Goal: Transaction & Acquisition: Purchase product/service

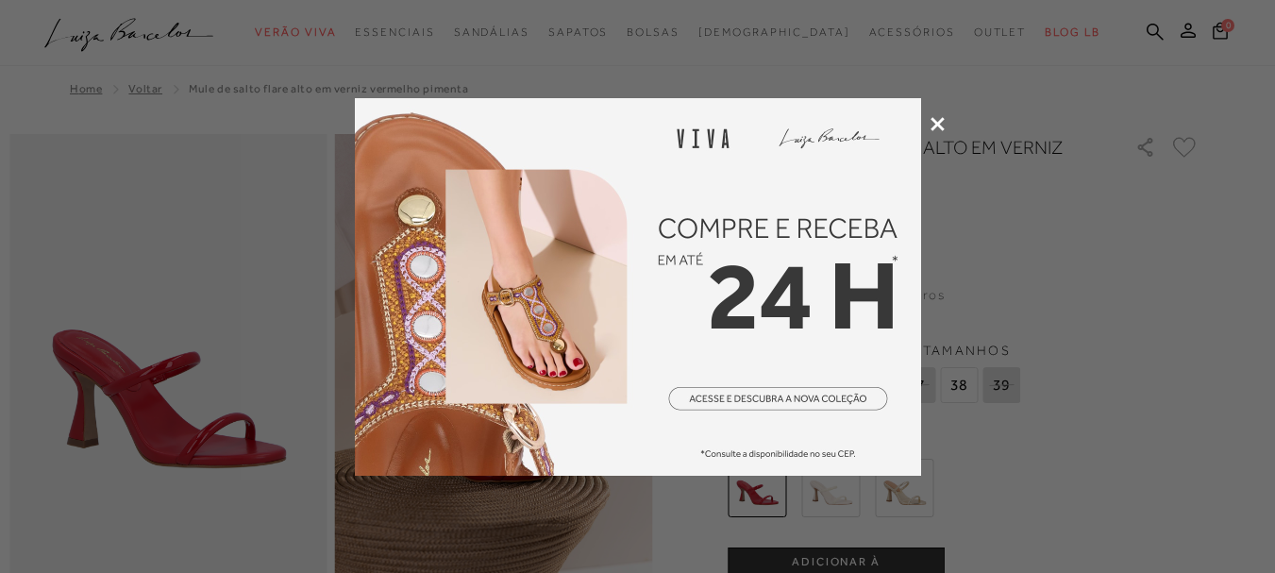
click at [945, 121] on div at bounding box center [637, 286] width 1275 height 573
click at [939, 123] on icon at bounding box center [938, 124] width 14 height 14
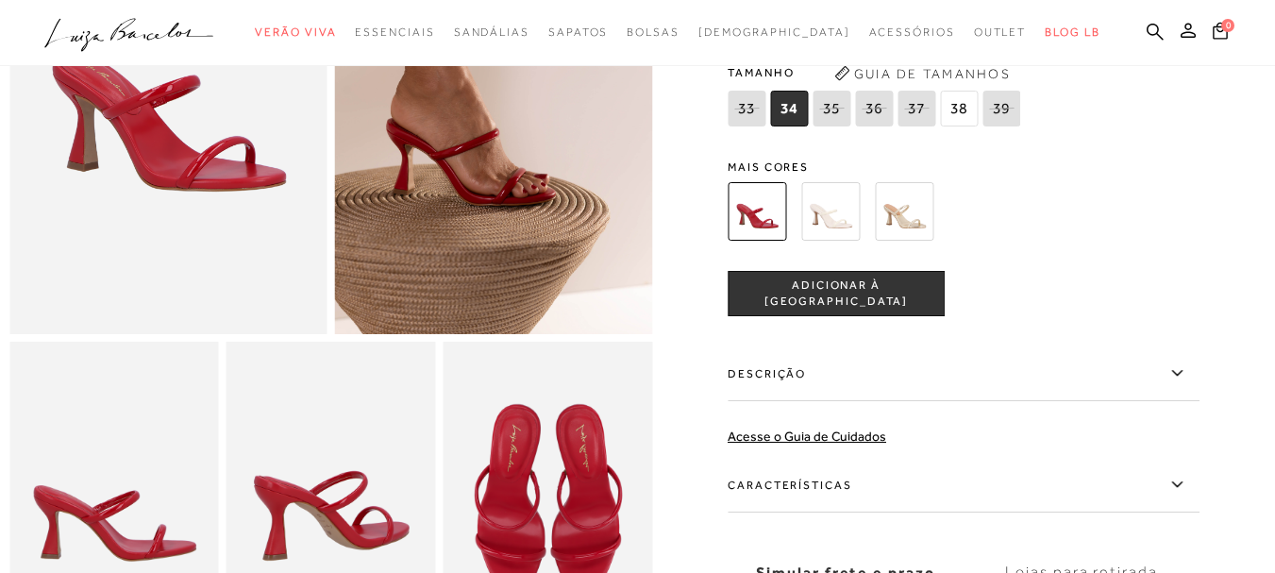
scroll to position [189, 0]
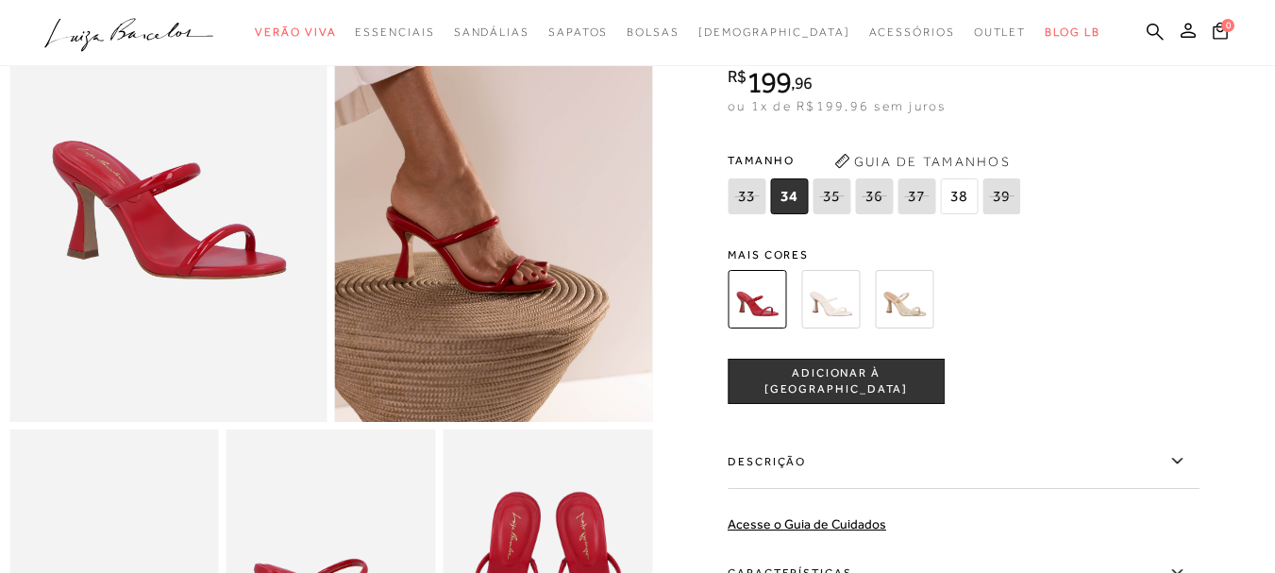
click at [928, 307] on img at bounding box center [904, 299] width 59 height 59
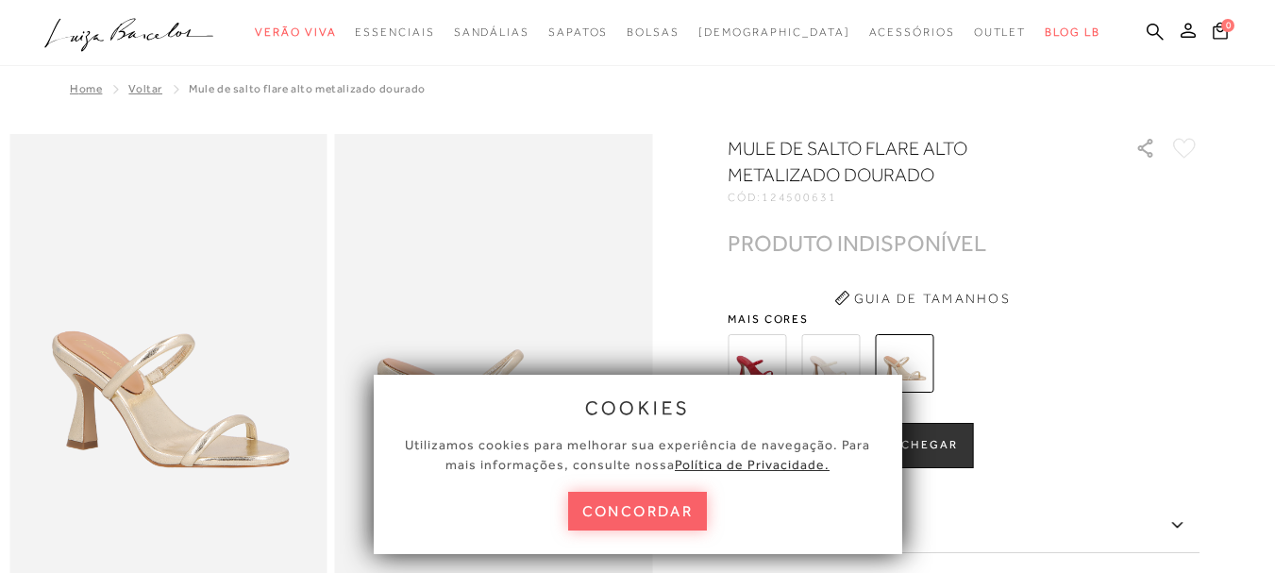
click at [673, 501] on button "concordar" at bounding box center [638, 511] width 140 height 39
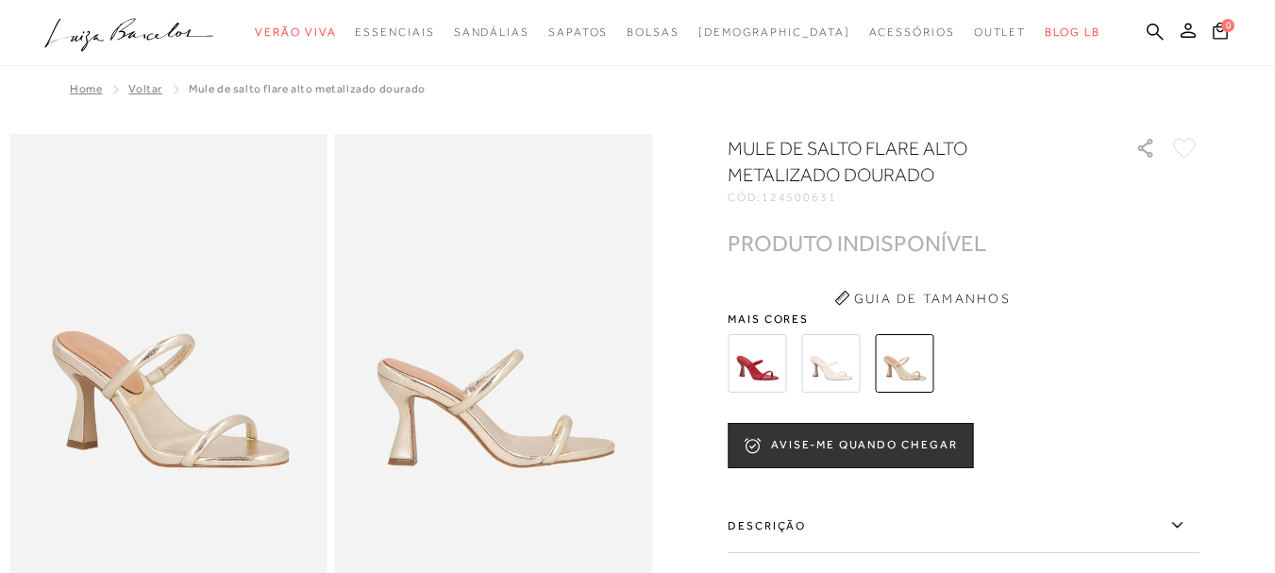
click at [828, 356] on img at bounding box center [830, 363] width 59 height 59
